Goal: Find specific page/section: Find specific page/section

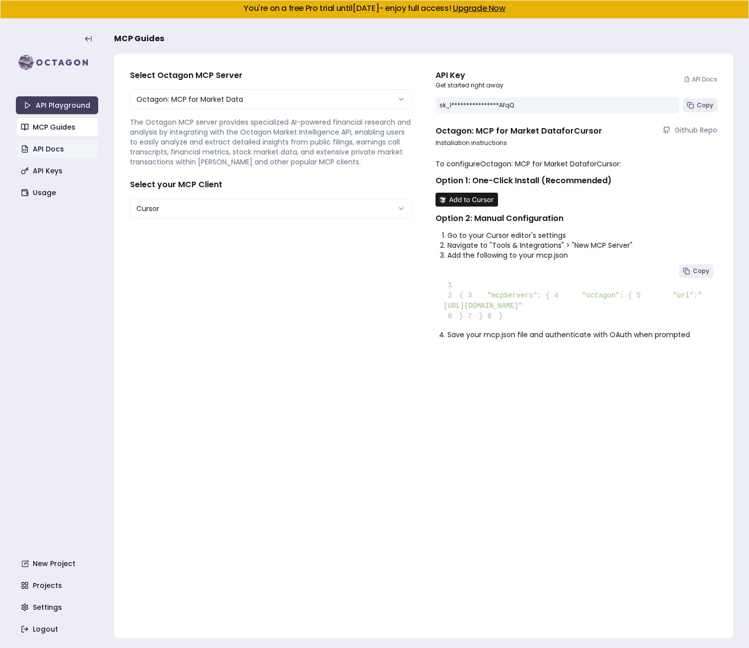
click at [243, 281] on div "**********" at bounding box center [271, 346] width 298 height 568
click at [61, 144] on link "API Docs" at bounding box center [58, 149] width 82 height 18
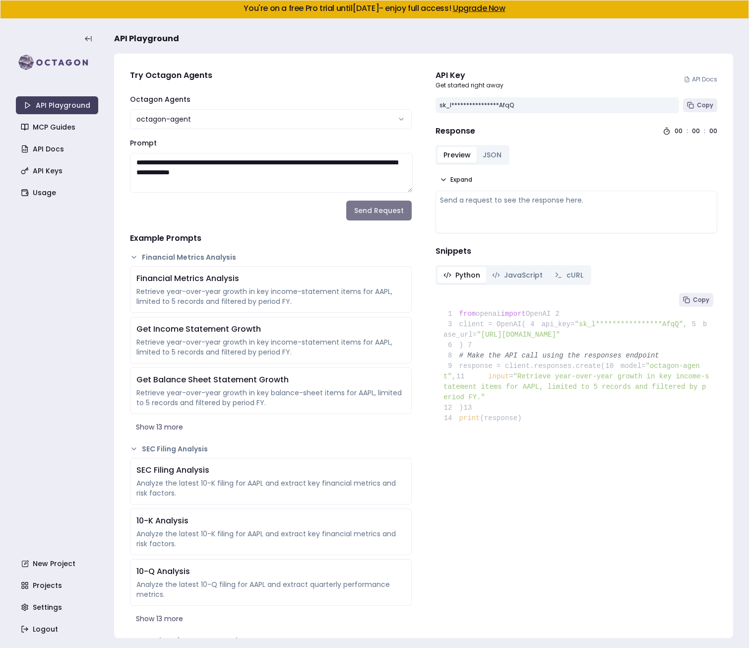
click at [373, 217] on button "Send Request" at bounding box center [379, 210] width 66 height 20
